Goal: Communication & Community: Share content

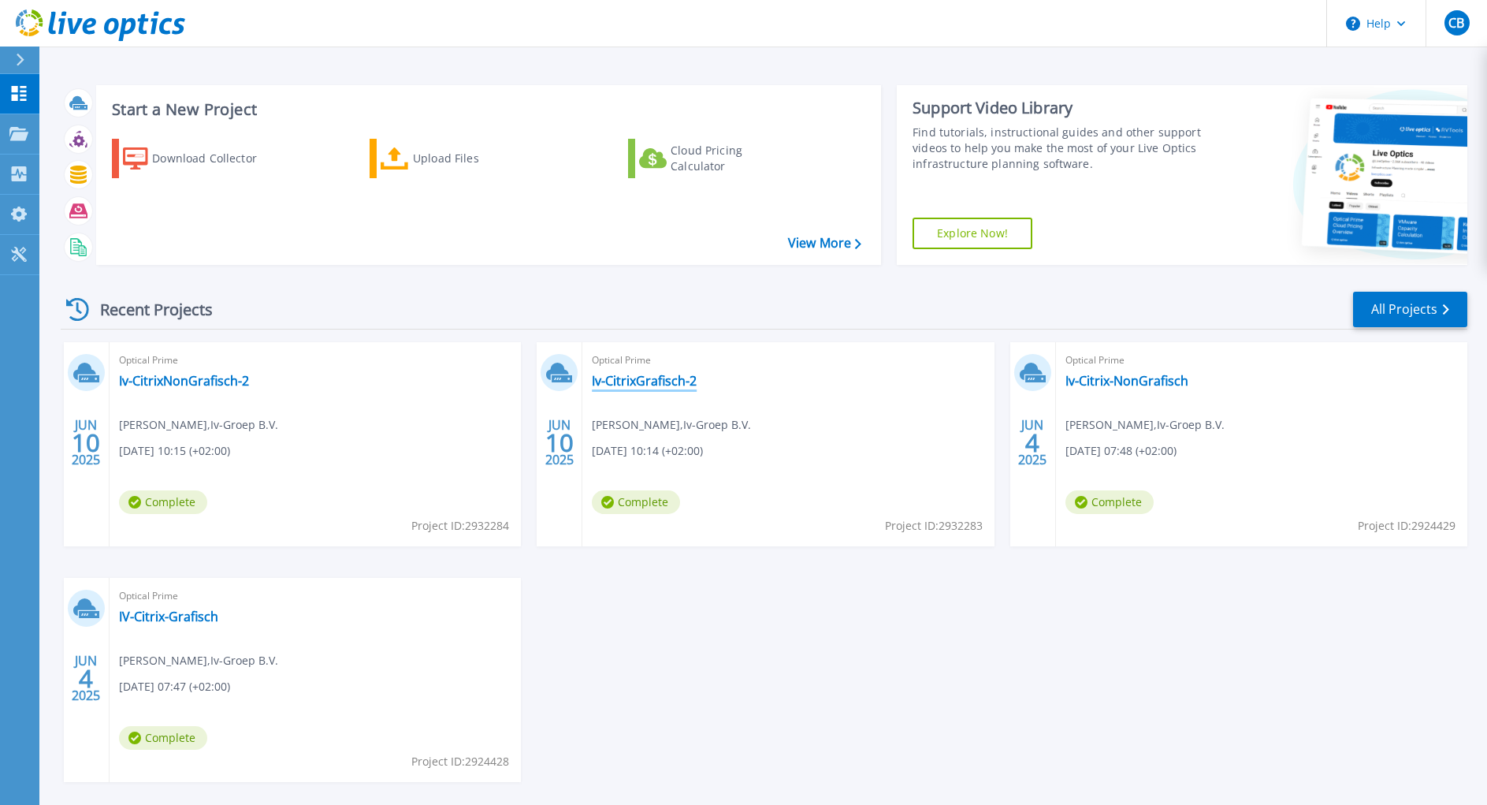
click at [662, 384] on link "Iv-CitrixGrafisch-2" at bounding box center [644, 381] width 105 height 16
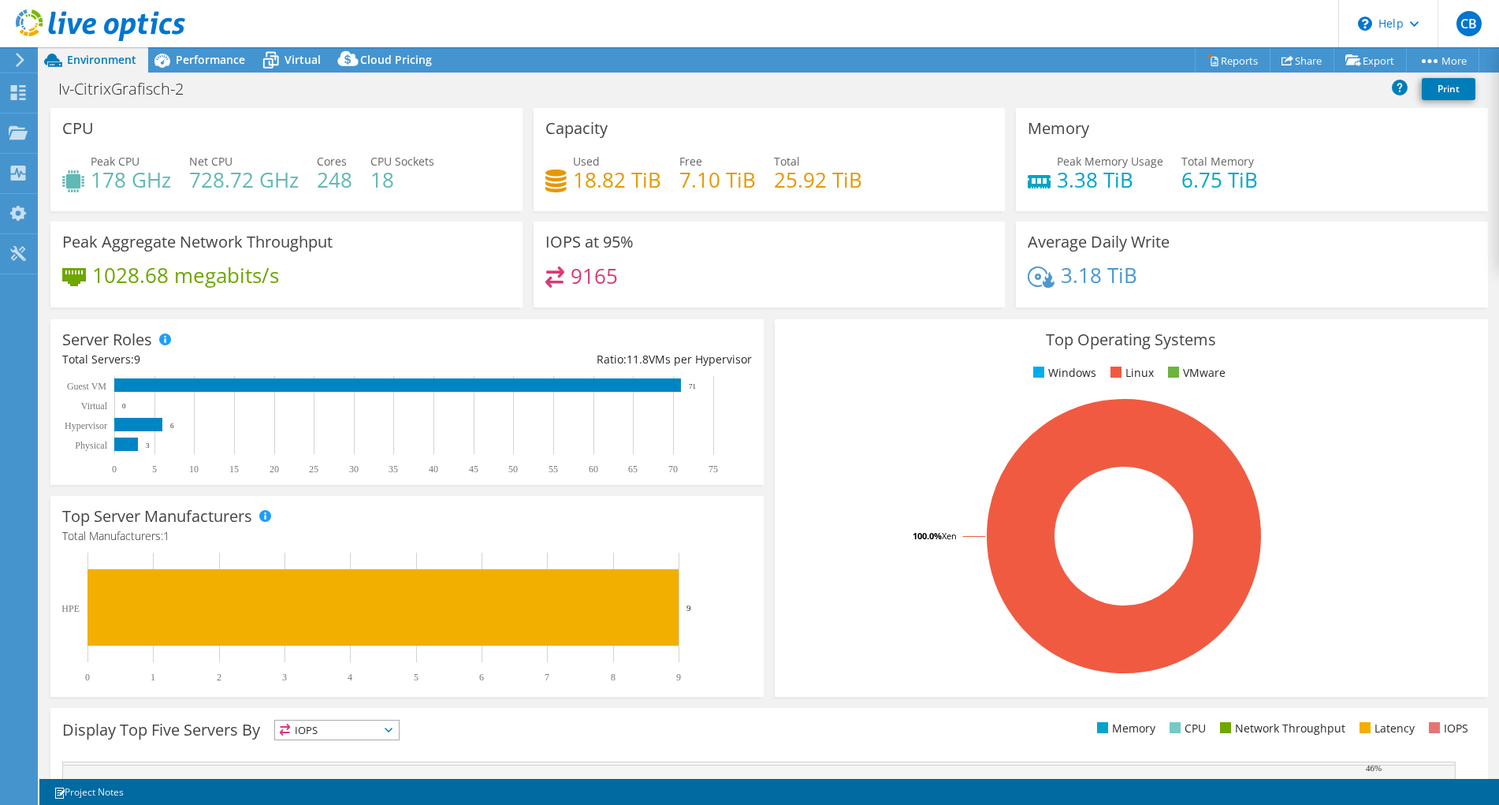
select select "USD"
click at [1302, 61] on link "Share" at bounding box center [1301, 60] width 65 height 24
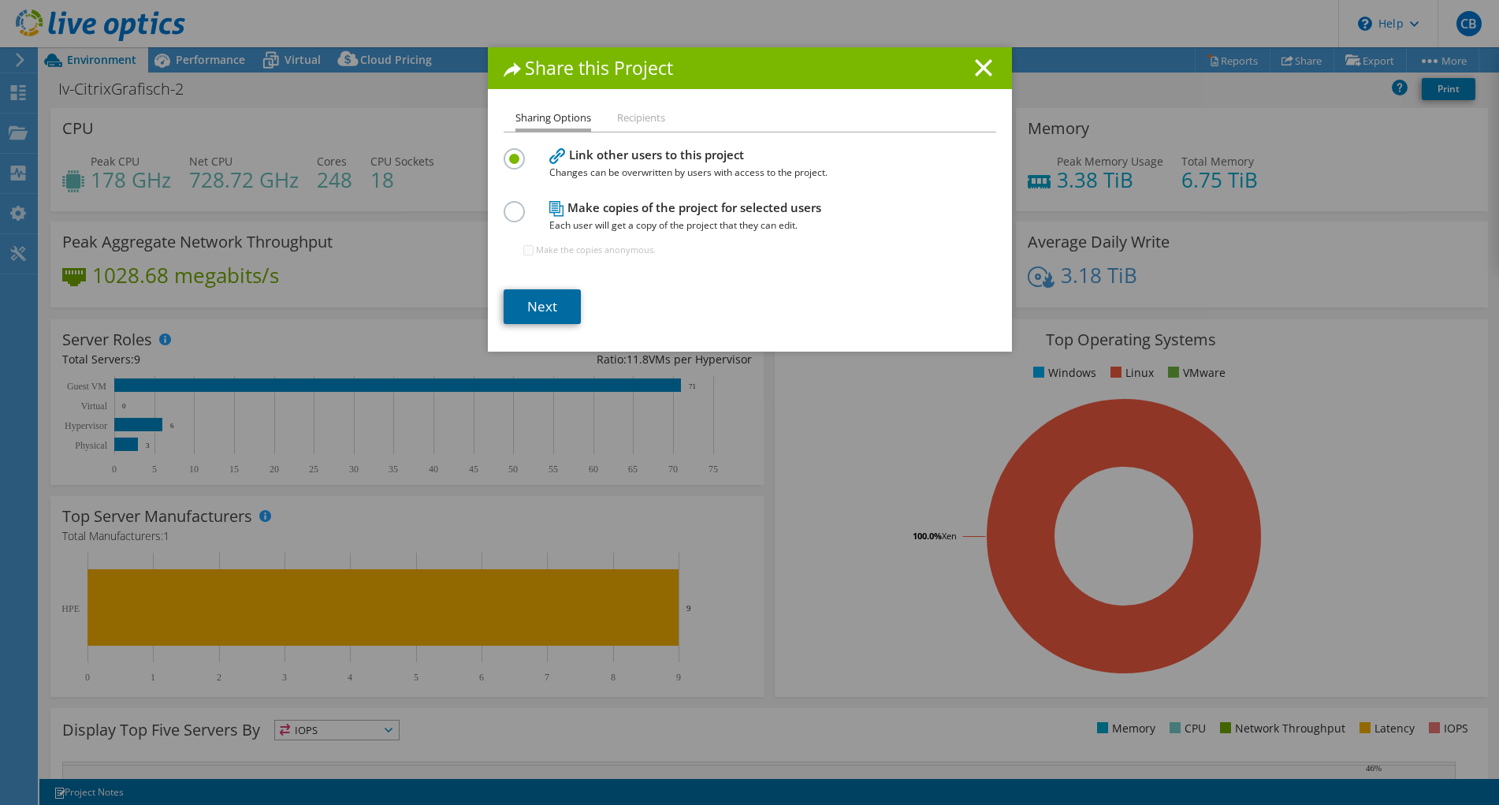
click at [526, 304] on link "Next" at bounding box center [542, 306] width 77 height 35
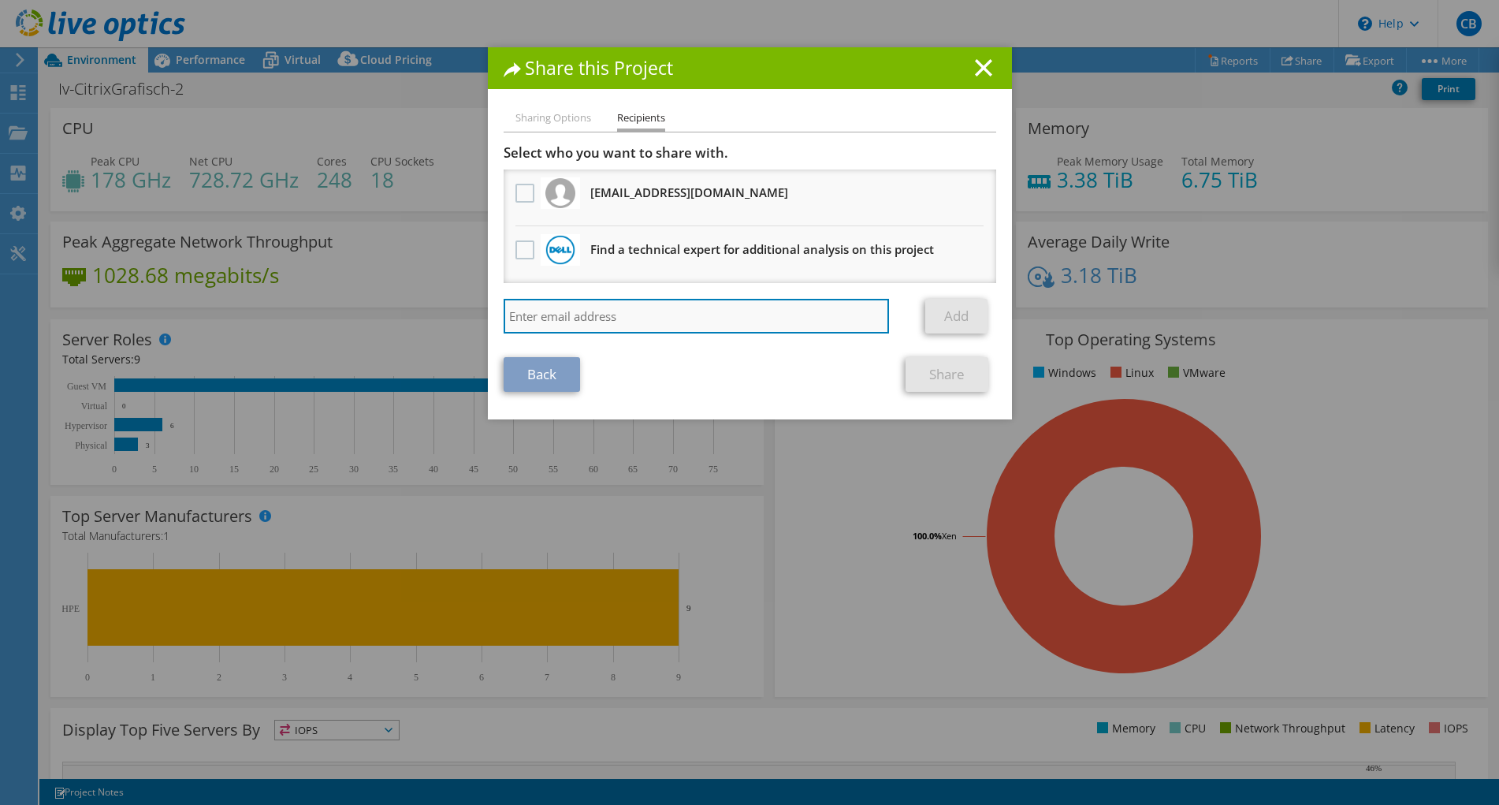
click at [622, 318] on input "search" at bounding box center [697, 316] width 386 height 35
type input "laurens@irent.nl"
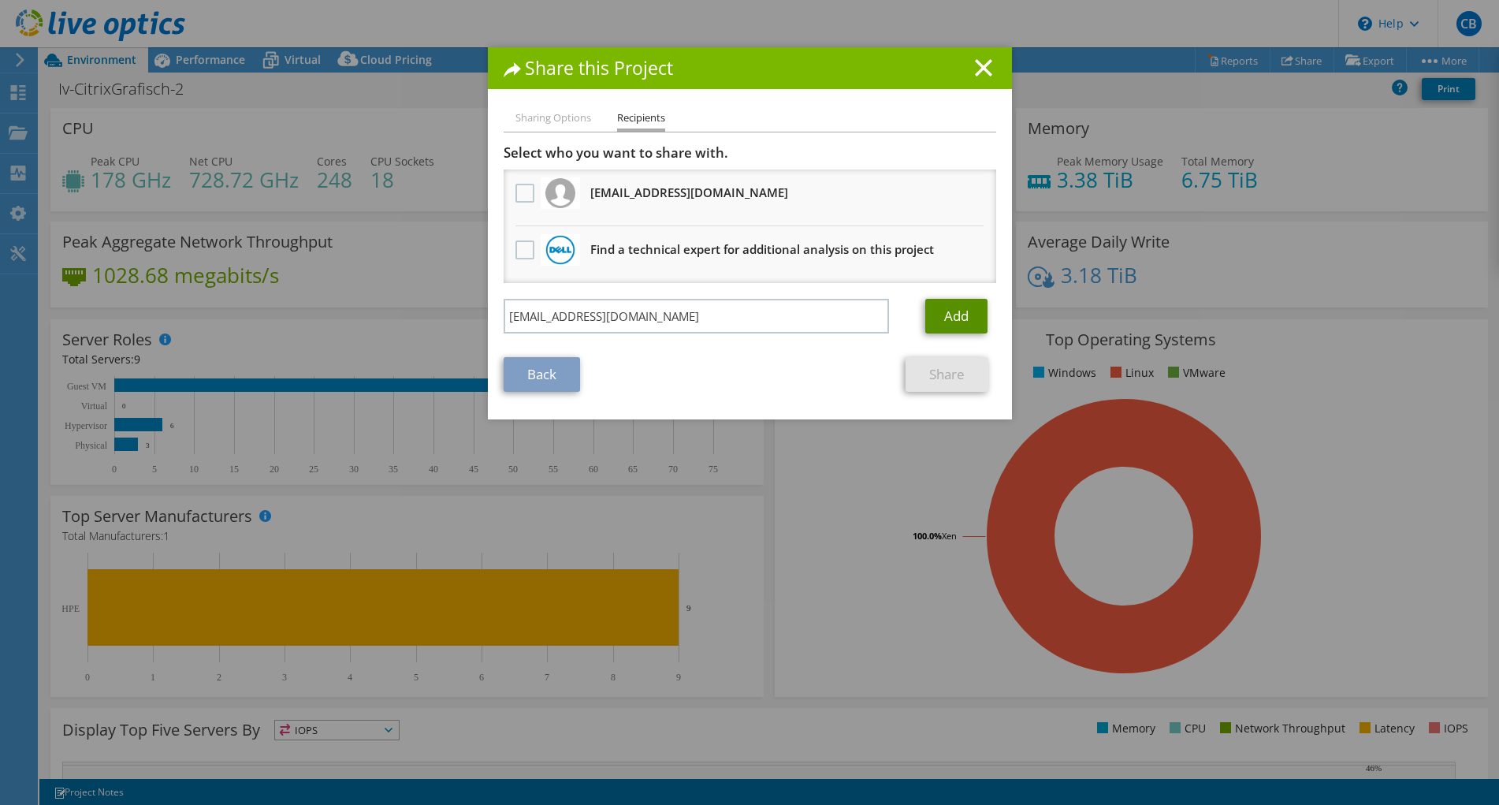
click at [955, 314] on link "Add" at bounding box center [956, 316] width 62 height 35
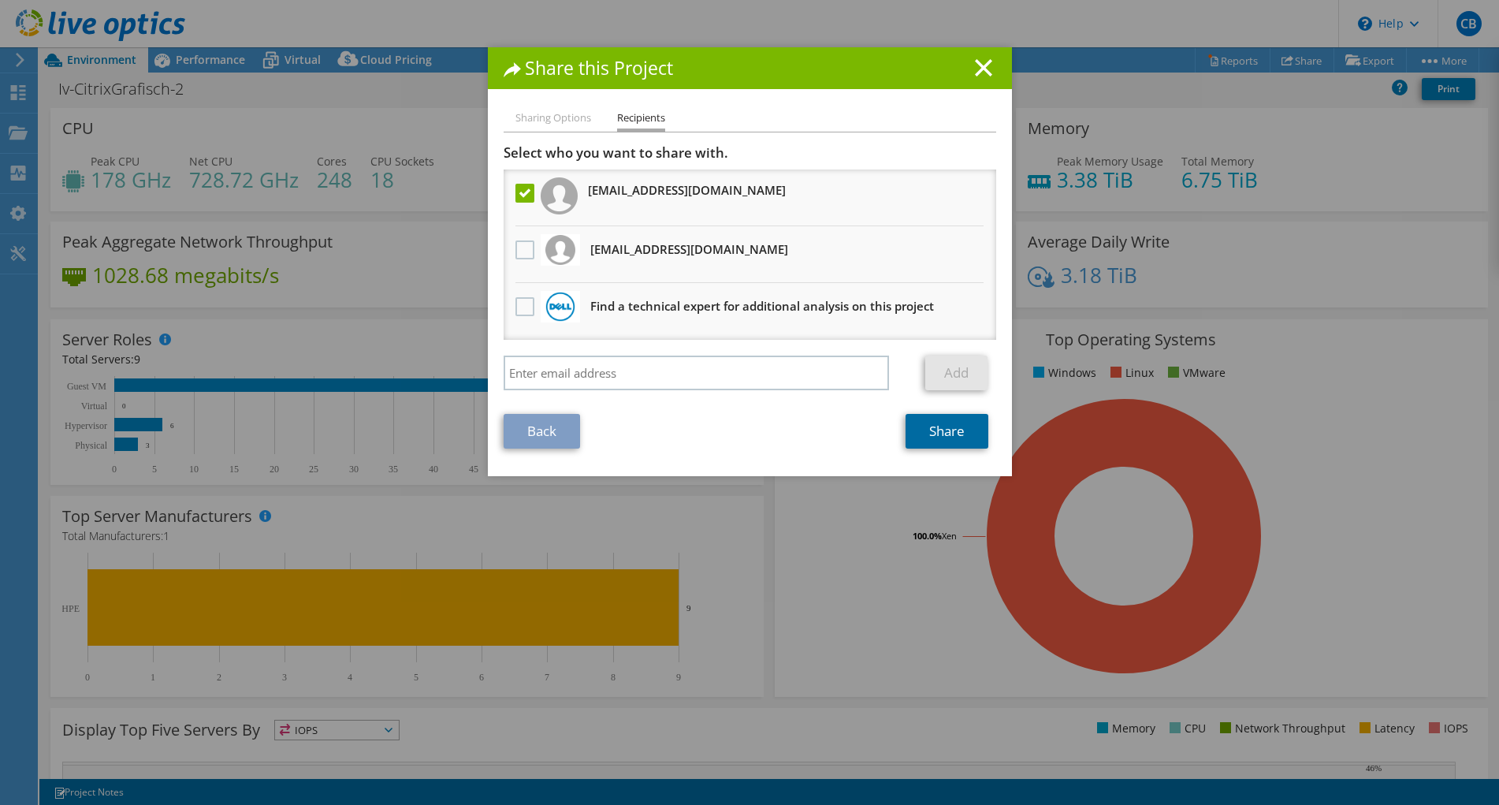
click at [945, 429] on link "Share" at bounding box center [946, 431] width 83 height 35
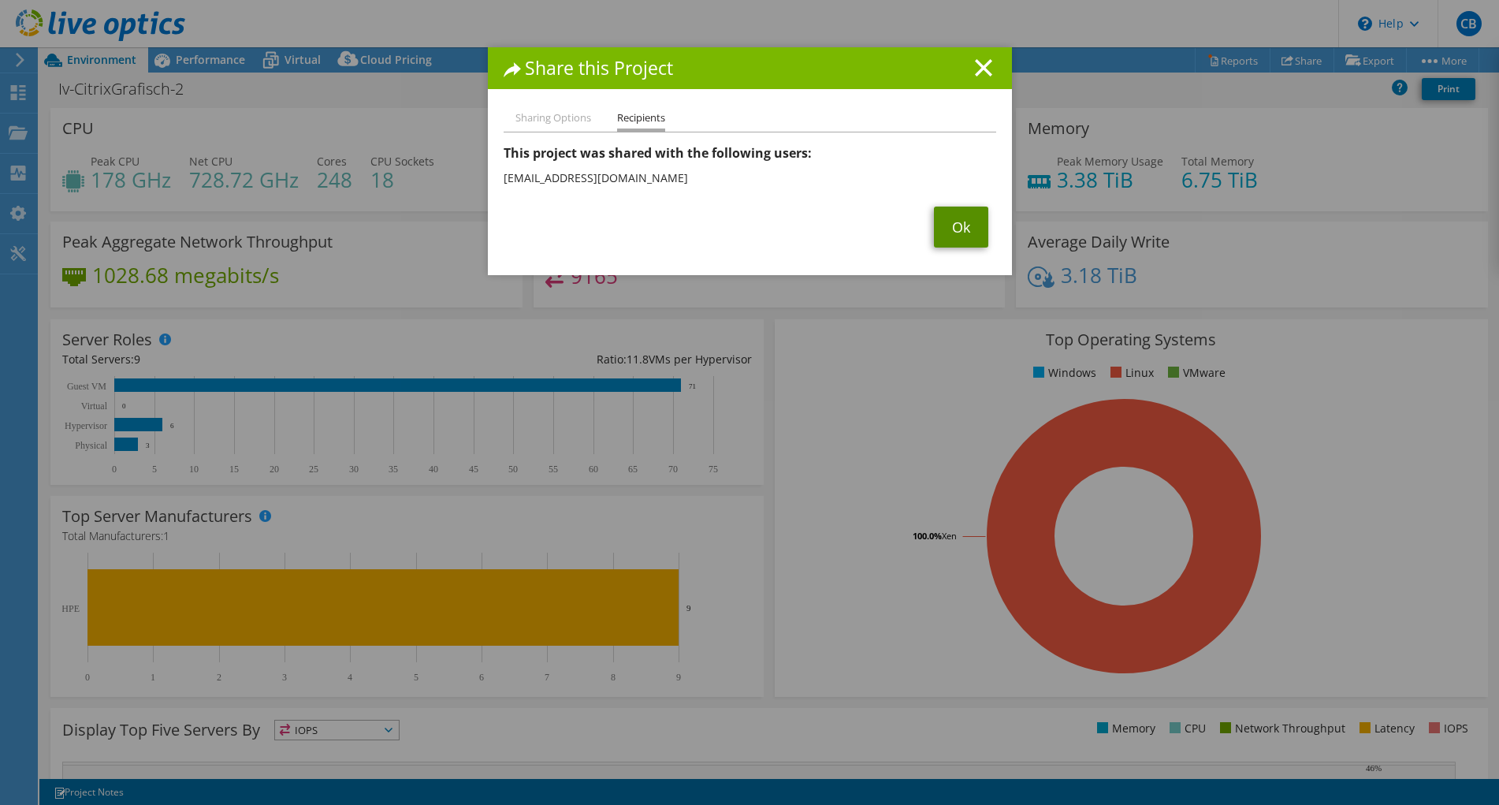
click at [955, 225] on link "Ok" at bounding box center [961, 226] width 54 height 41
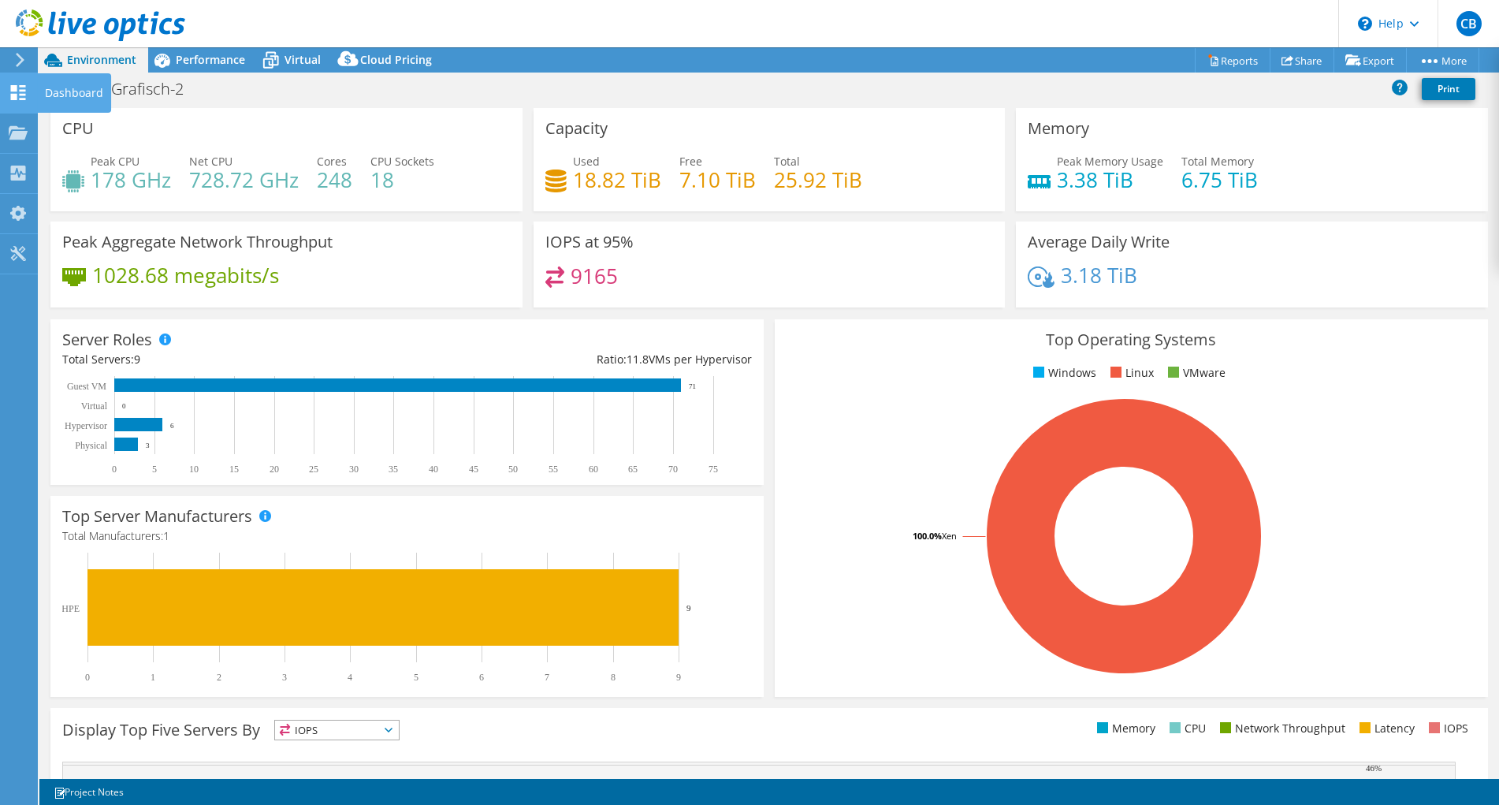
click at [15, 86] on use at bounding box center [18, 92] width 15 height 15
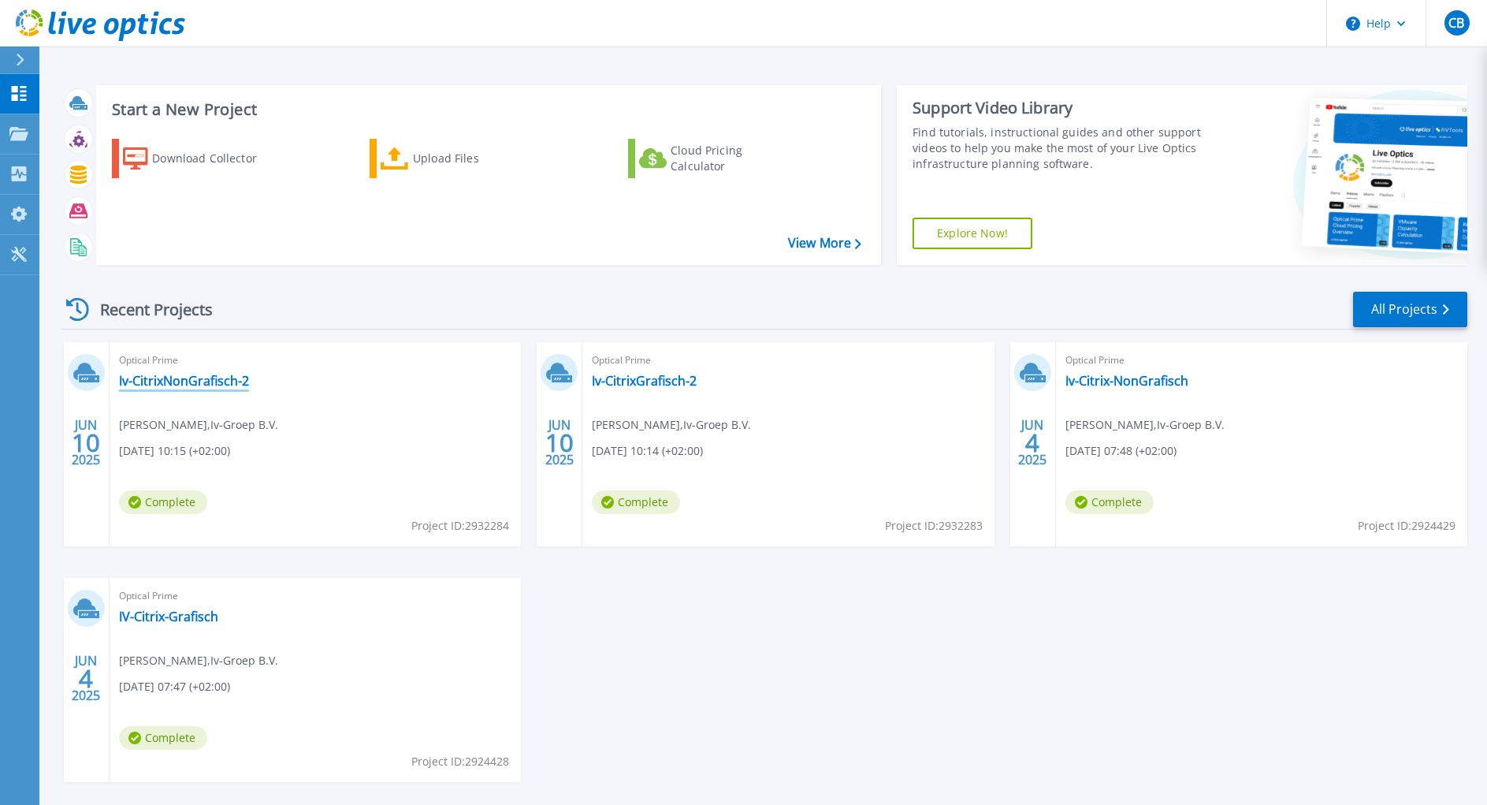
click at [169, 378] on link "Iv-CitrixNonGrafisch-2" at bounding box center [184, 381] width 130 height 16
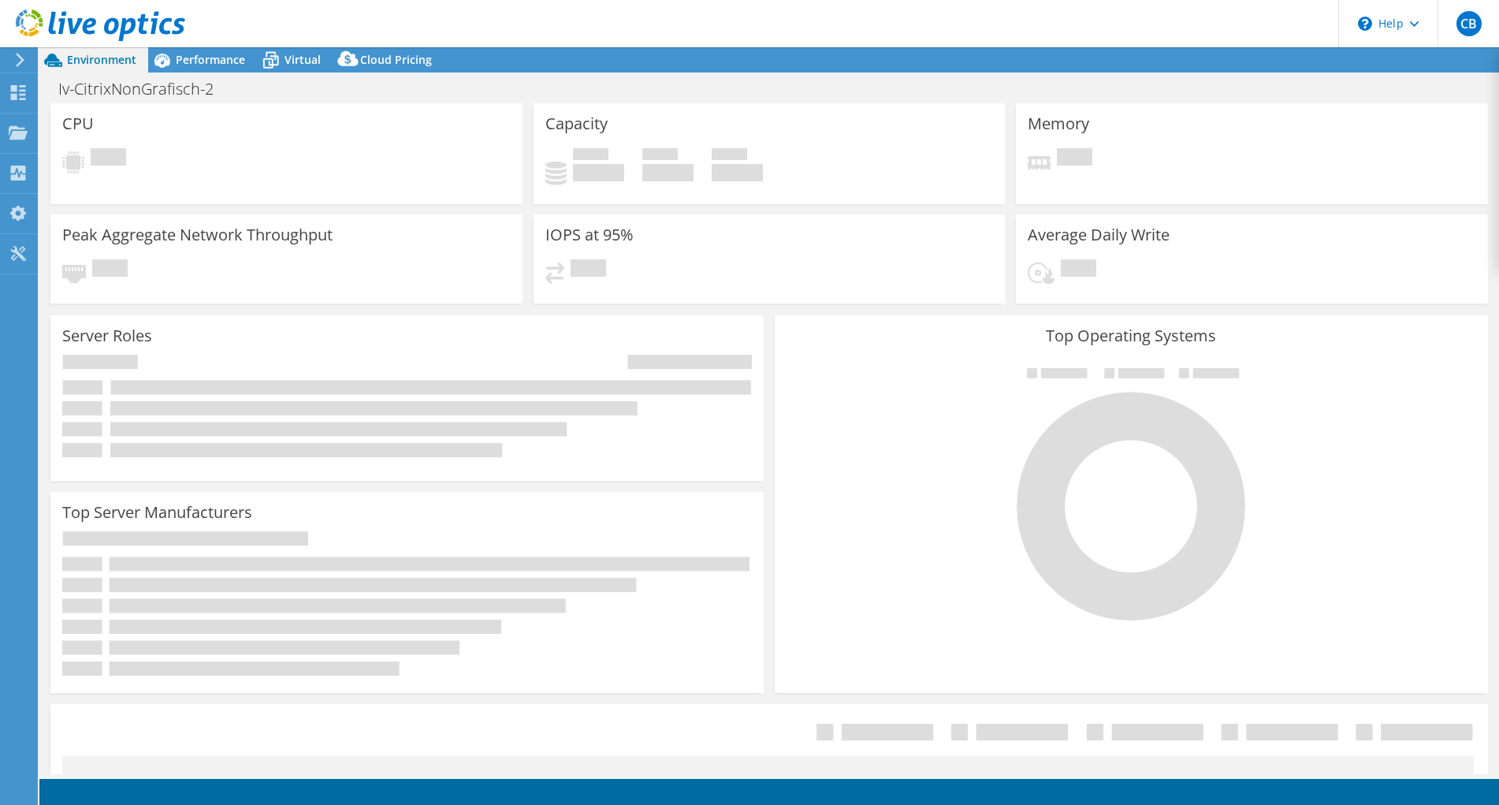
select select "USD"
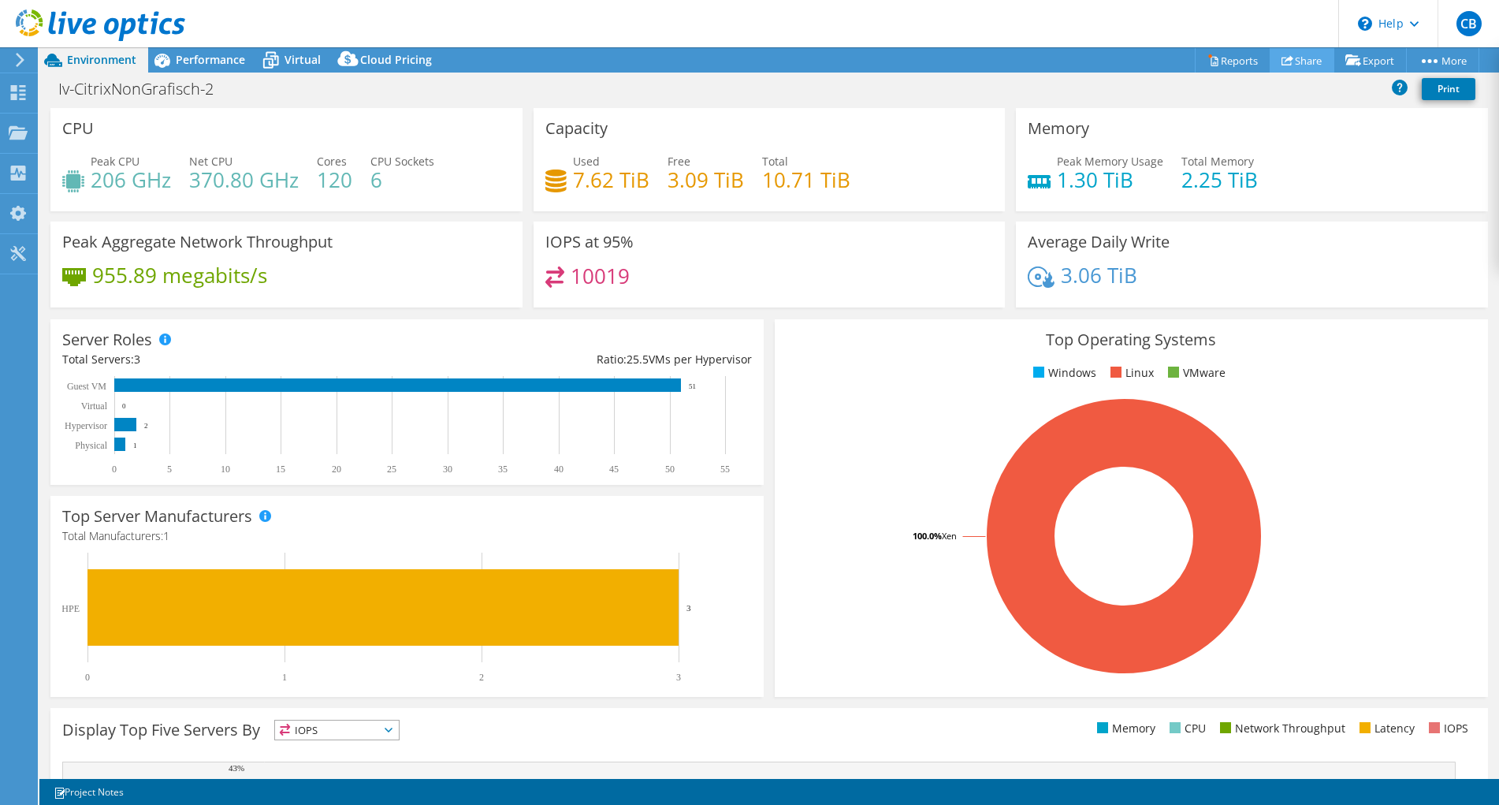
click at [1296, 57] on link "Share" at bounding box center [1301, 60] width 65 height 24
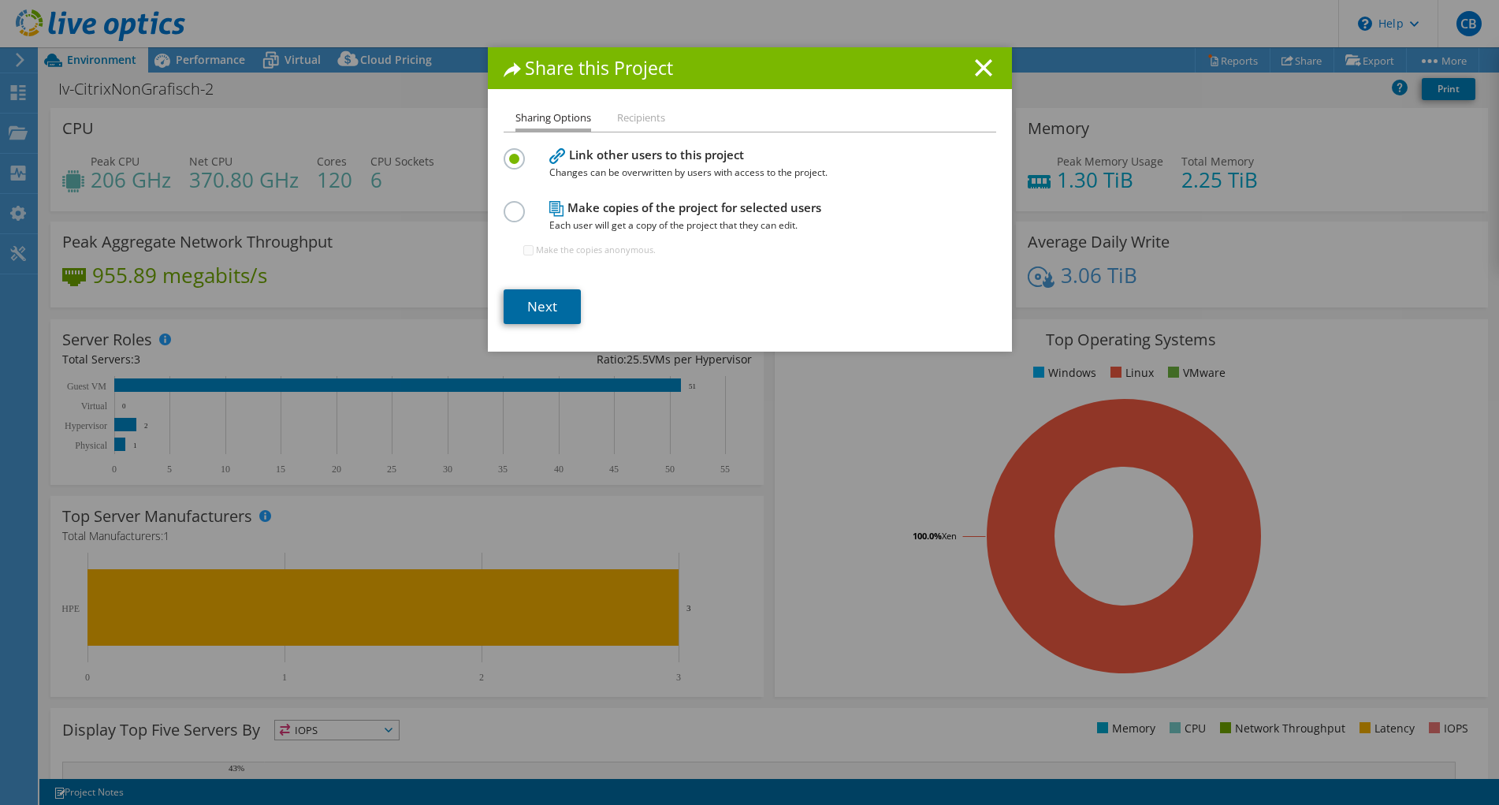
click at [530, 303] on link "Next" at bounding box center [542, 306] width 77 height 35
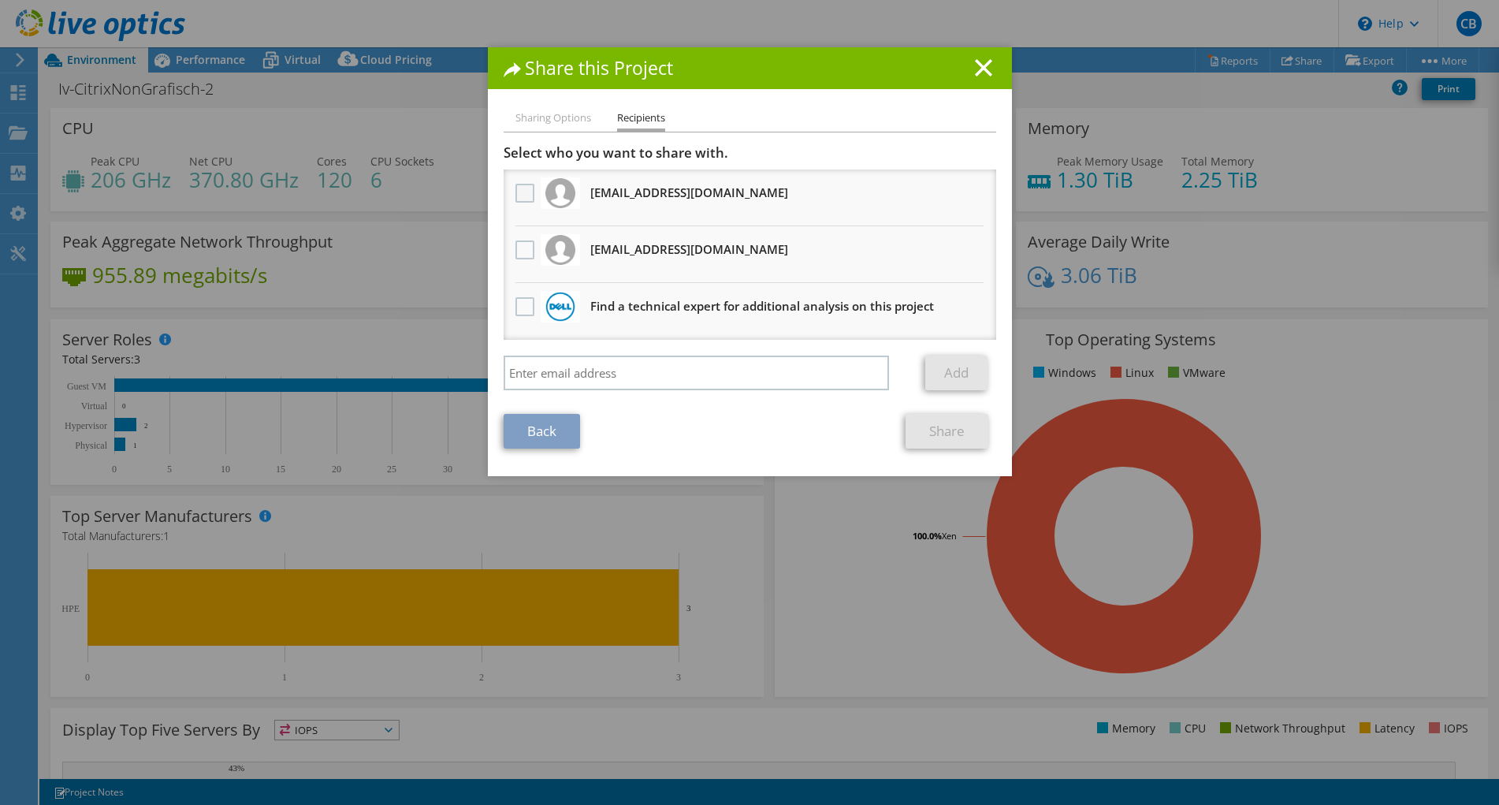
click at [515, 190] on label at bounding box center [526, 193] width 23 height 19
click at [0, 0] on input "checkbox" at bounding box center [0, 0] width 0 height 0
click at [939, 432] on link "Share" at bounding box center [946, 431] width 83 height 35
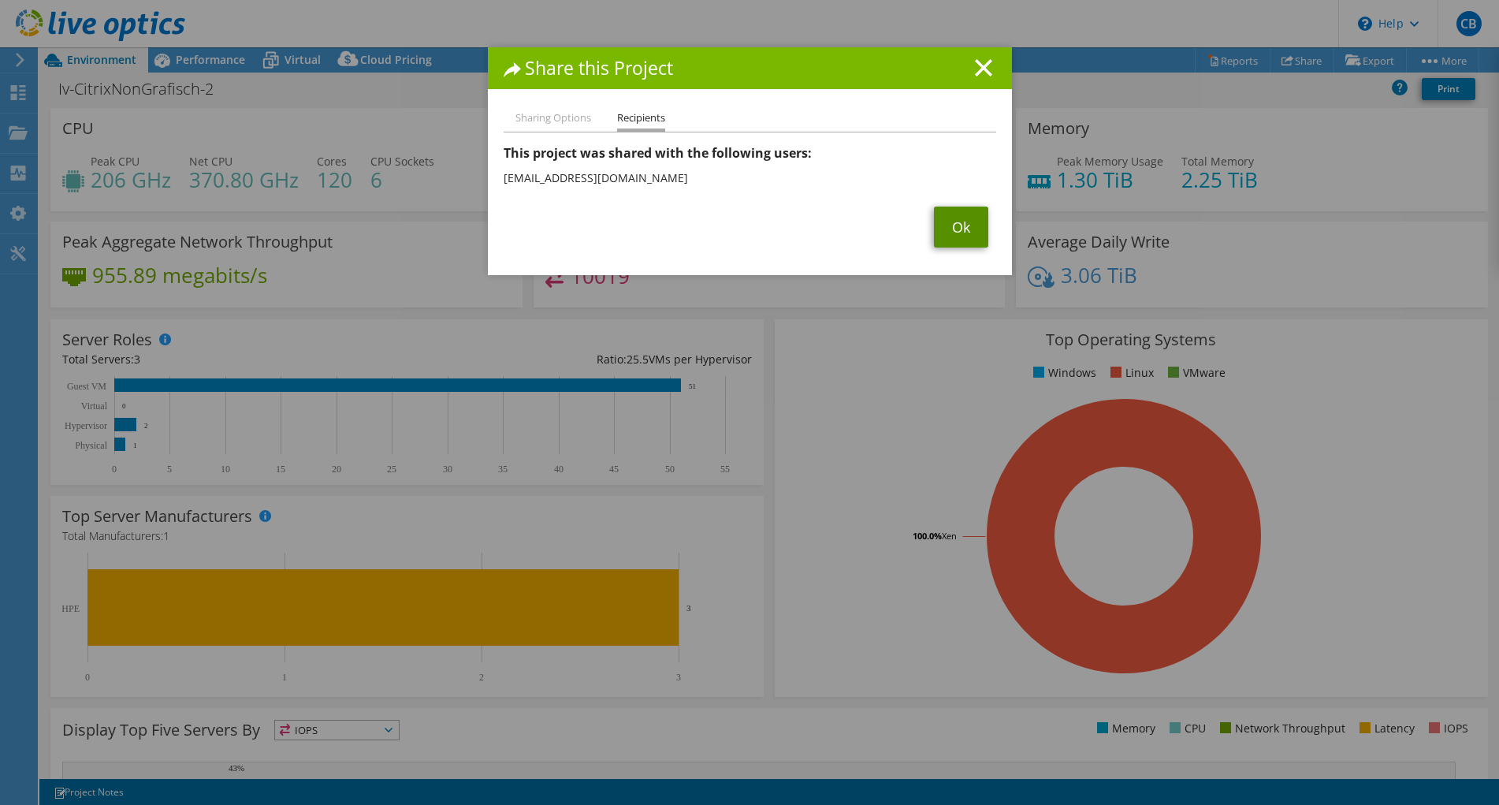
click at [950, 233] on link "Ok" at bounding box center [961, 226] width 54 height 41
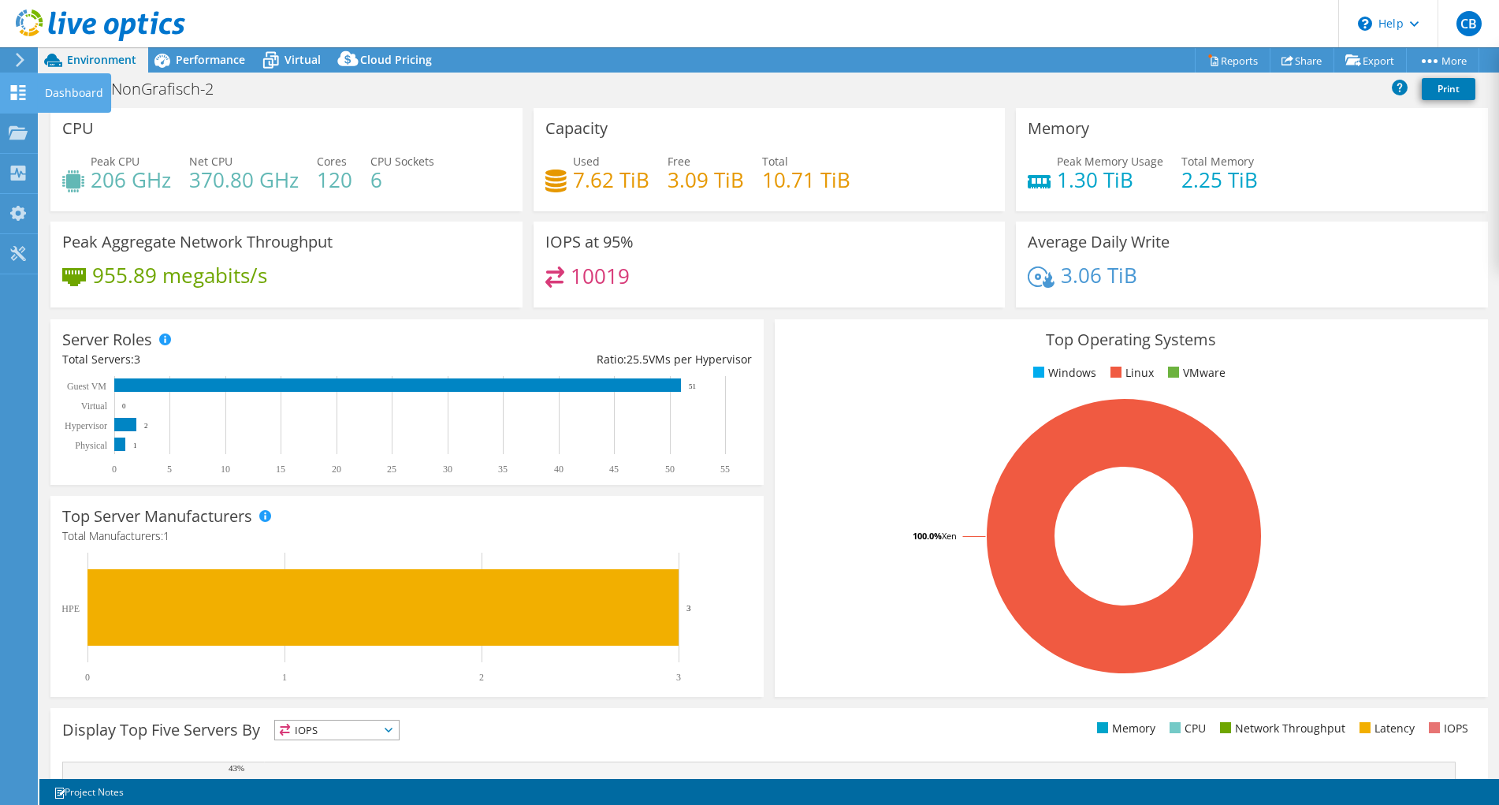
click at [15, 88] on use at bounding box center [18, 92] width 15 height 15
